Goal: Find specific page/section: Find specific page/section

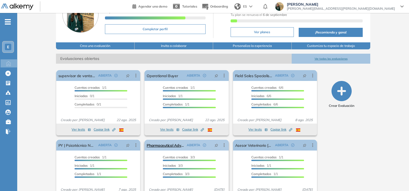
scroll to position [44, 0]
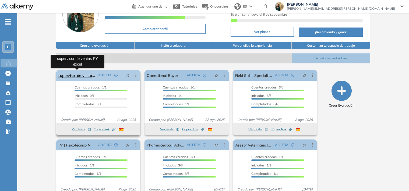
click at [88, 75] on link "supervisor de ventas PY excel" at bounding box center [77, 75] width 38 height 11
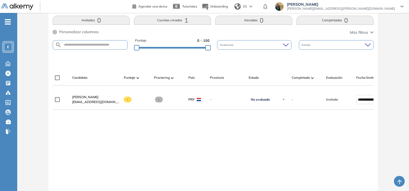
scroll to position [113, 0]
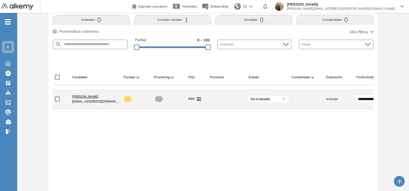
click at [98, 97] on span "[PERSON_NAME]" at bounding box center [85, 96] width 26 height 4
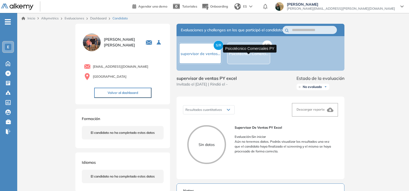
click at [253, 55] on span "Psicotécnico Comerci..." at bounding box center [248, 53] width 39 height 5
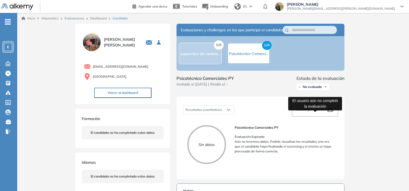
click at [328, 113] on icon "button" at bounding box center [330, 109] width 6 height 6
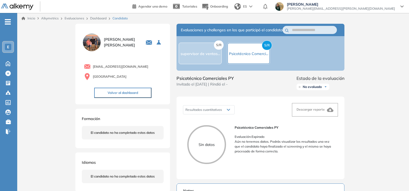
click at [208, 53] on div "S/R supervisor de ventas..." at bounding box center [200, 54] width 43 height 22
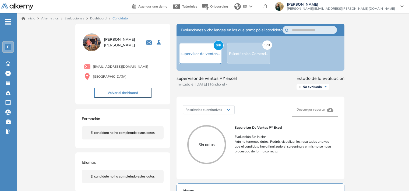
click at [238, 87] on div "supervisor de ventas PY excel Invitado el [DATE] | Rindió el - Estado de la eva…" at bounding box center [261, 83] width 168 height 17
click at [245, 57] on div "S/R Psicotécnico Comerci..." at bounding box center [248, 53] width 39 height 6
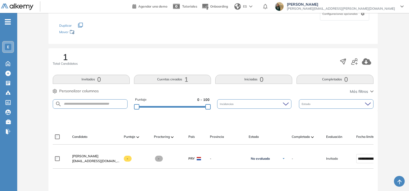
scroll to position [78, 0]
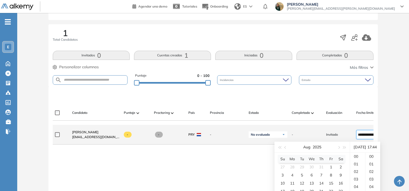
click at [361, 136] on input "**********" at bounding box center [369, 134] width 22 height 6
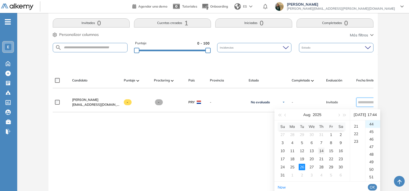
scroll to position [114, 0]
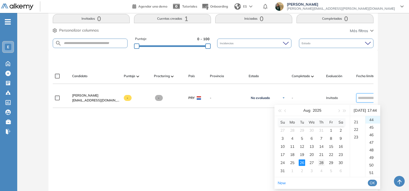
click at [320, 163] on div "28" at bounding box center [321, 162] width 6 height 6
click at [358, 137] on div "23" at bounding box center [357, 137] width 15 height 8
click at [375, 173] on div "58" at bounding box center [373, 175] width 15 height 8
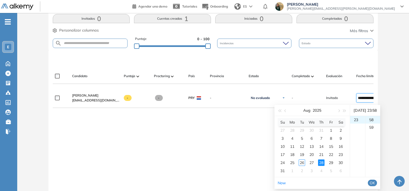
click at [375, 183] on span "OK" at bounding box center [372, 183] width 5 height 6
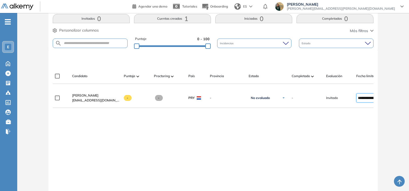
type input "**********"
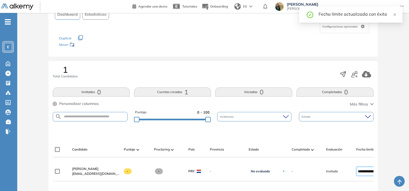
scroll to position [0, 0]
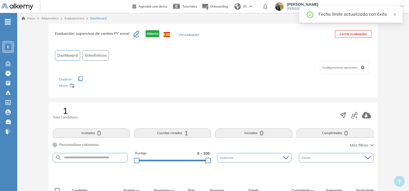
click at [76, 17] on link "Evaluaciones" at bounding box center [75, 18] width 20 height 4
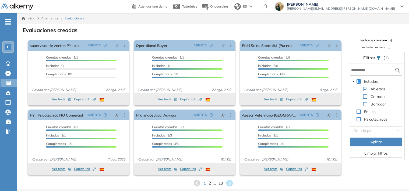
click at [209, 183] on span "2" at bounding box center [209, 183] width 2 height 6
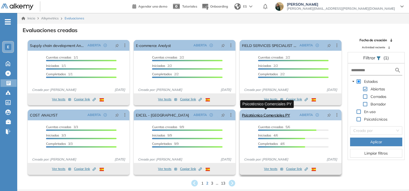
click at [275, 117] on link "Psicotécnico Comerciales PY" at bounding box center [266, 114] width 48 height 11
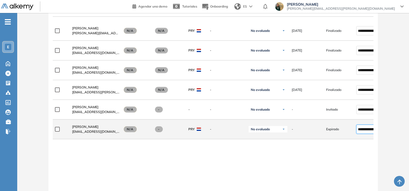
scroll to position [294, 0]
click at [361, 131] on input "**********" at bounding box center [369, 129] width 22 height 6
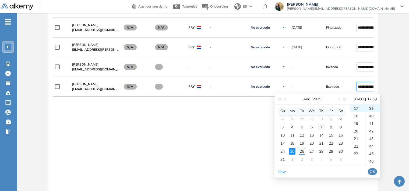
scroll to position [224, 0]
click at [322, 151] on div "28" at bounding box center [321, 151] width 6 height 6
click at [356, 152] on div "23" at bounding box center [357, 153] width 15 height 8
click at [373, 107] on div "59" at bounding box center [373, 108] width 15 height 8
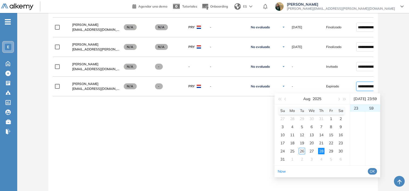
click at [375, 170] on span "OK" at bounding box center [372, 171] width 5 height 6
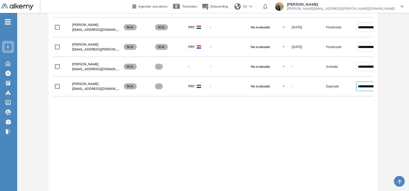
type input "**********"
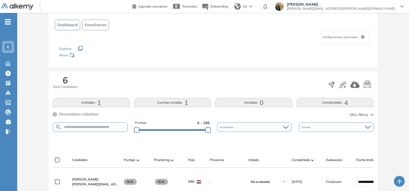
scroll to position [0, 0]
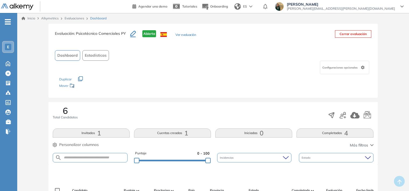
click at [72, 17] on link "Evaluaciones" at bounding box center [75, 18] width 20 height 4
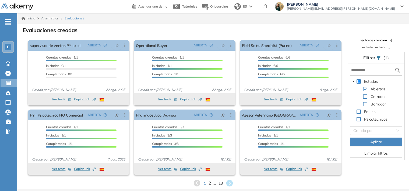
click at [209, 182] on span "2" at bounding box center [209, 183] width 2 height 6
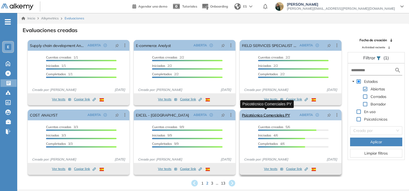
click at [262, 117] on link "Psicotécnico Comerciales PY" at bounding box center [266, 114] width 48 height 11
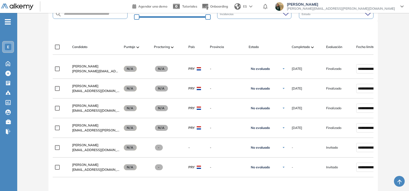
scroll to position [155, 0]
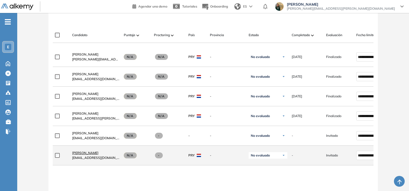
click at [99, 154] on span "[PERSON_NAME]" at bounding box center [85, 152] width 26 height 4
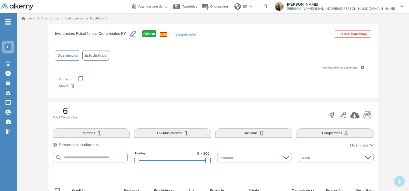
click at [80, 18] on link "Evaluaciones" at bounding box center [75, 18] width 20 height 4
